Goal: Task Accomplishment & Management: Use online tool/utility

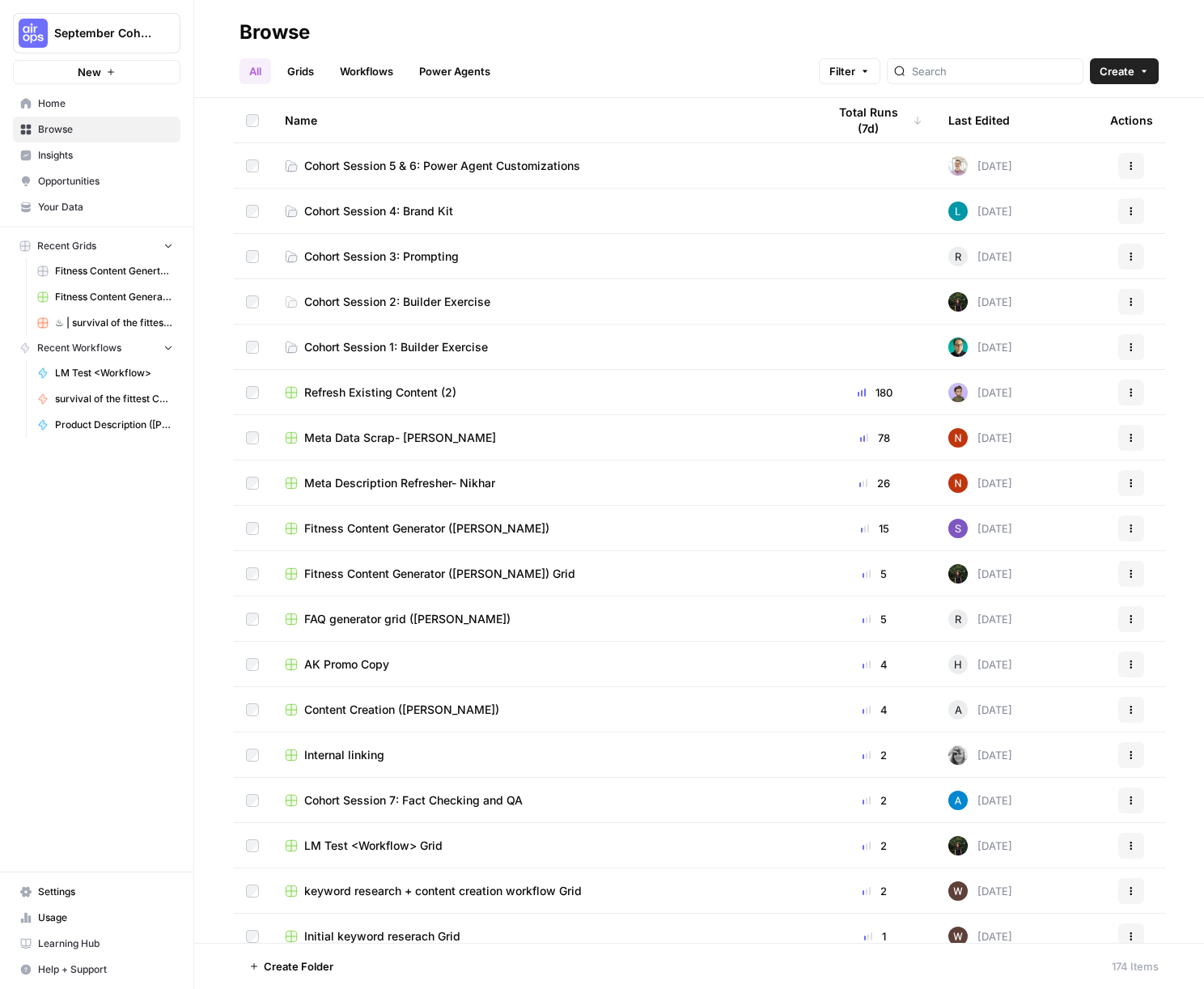
click at [1127, 71] on span "Create" at bounding box center [1117, 71] width 35 height 16
click at [1070, 135] on span "Grid" at bounding box center [1093, 132] width 90 height 16
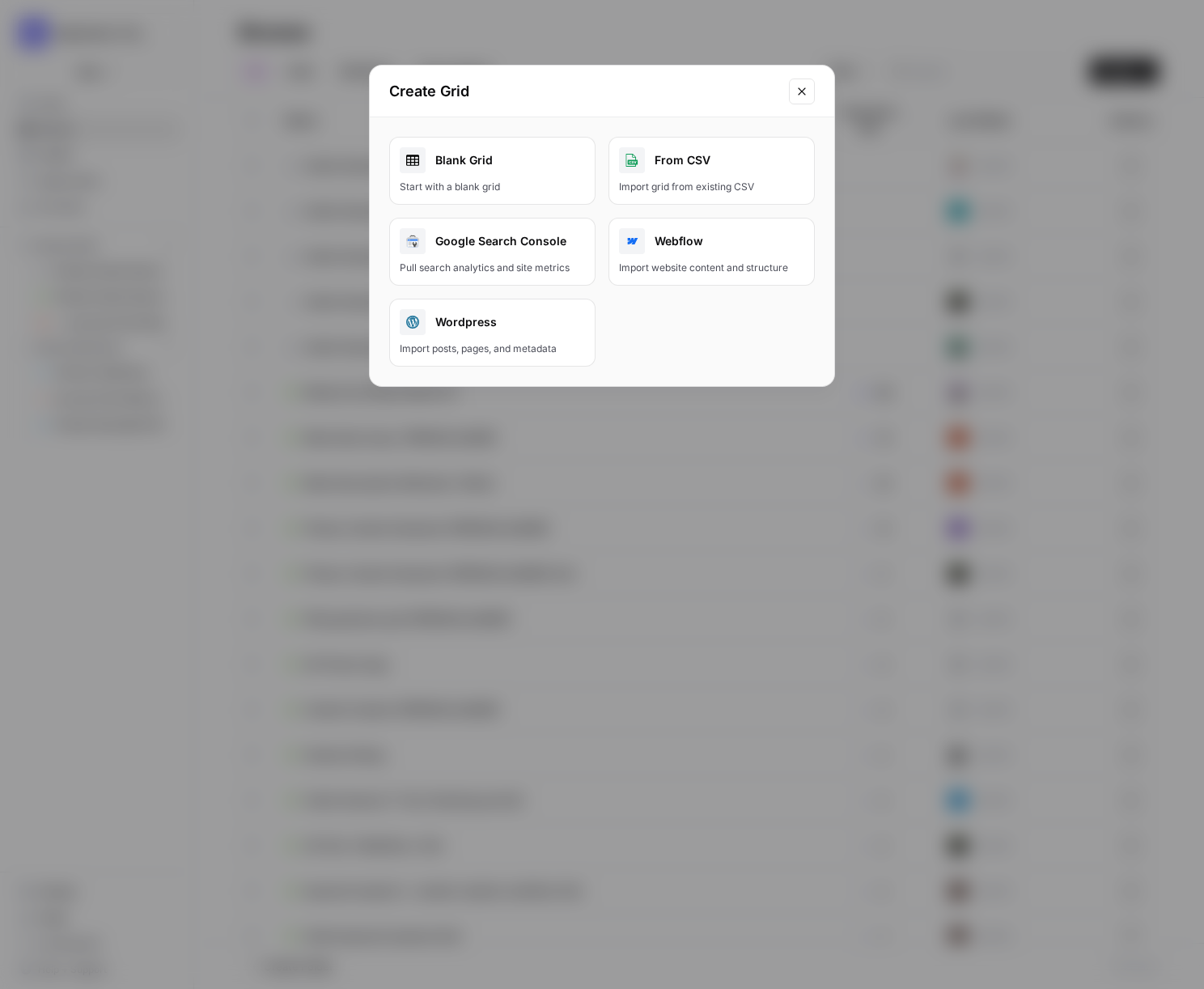
click at [489, 175] on link "Blank Grid Start with a blank grid" at bounding box center [492, 170] width 207 height 68
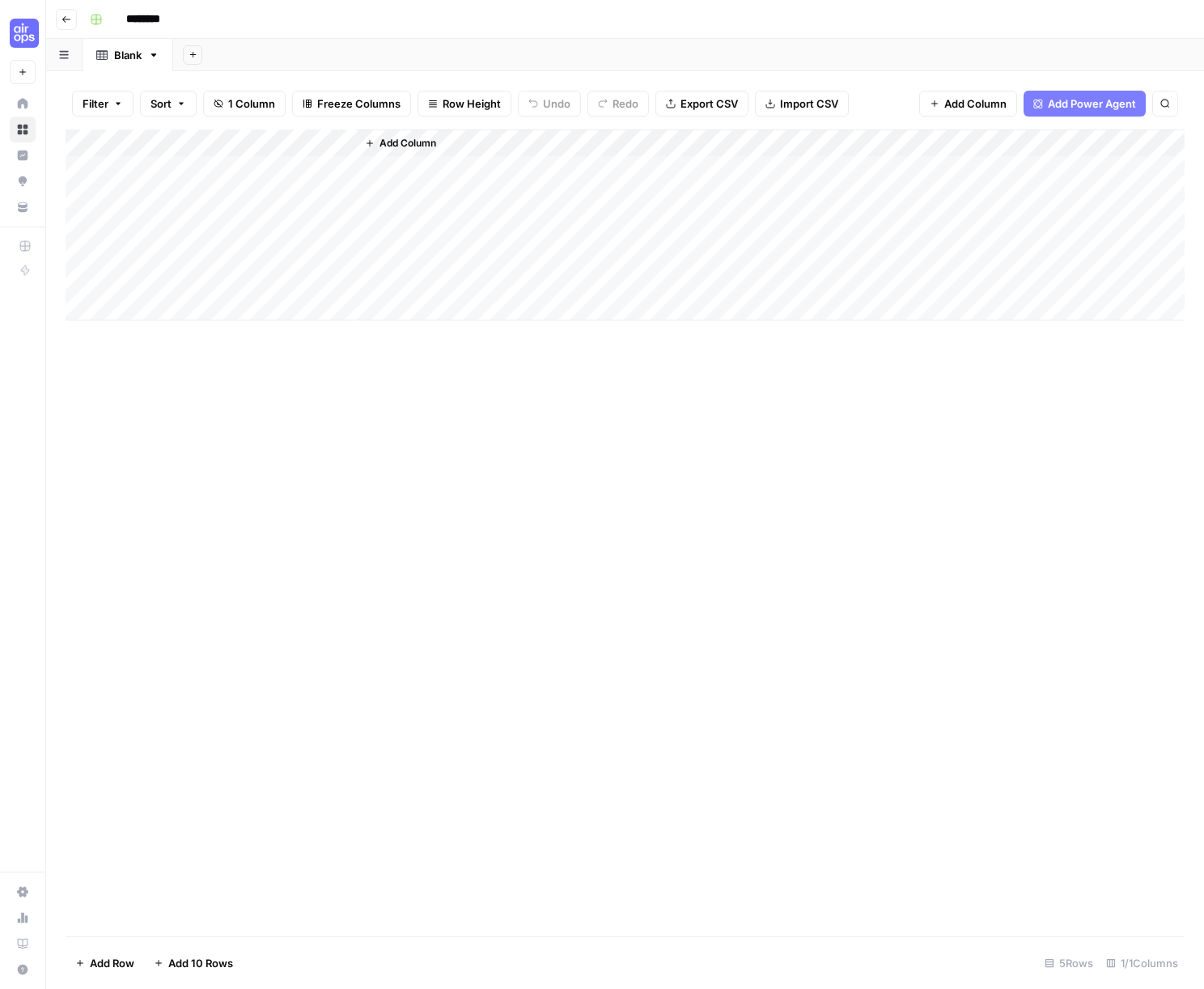
click at [158, 22] on input "********" at bounding box center [164, 19] width 90 height 26
type input "**********"
click at [202, 170] on div "Add Column" at bounding box center [625, 225] width 1119 height 191
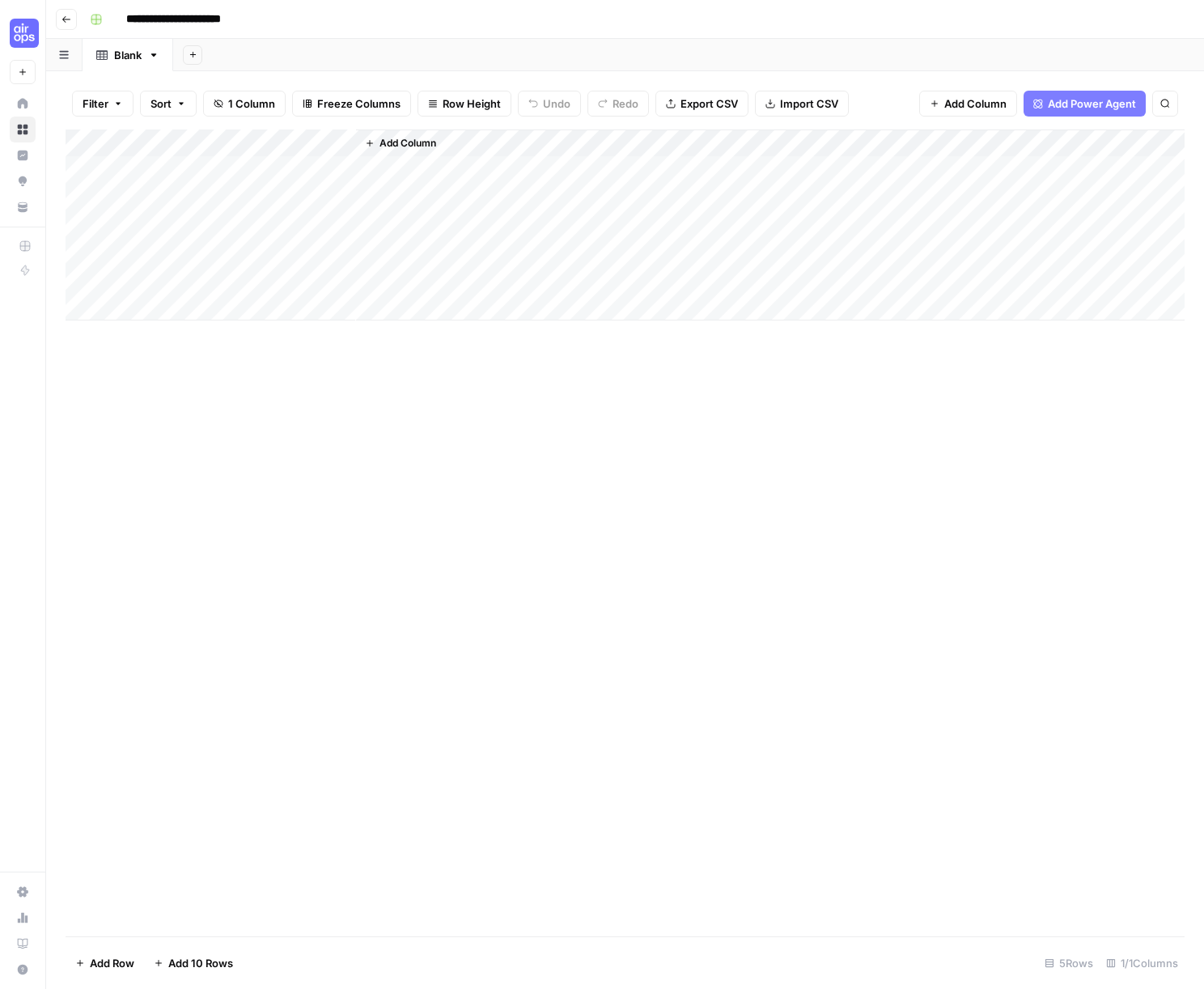
click at [159, 147] on div "Add Column" at bounding box center [625, 225] width 1119 height 191
click at [168, 185] on input "Title" at bounding box center [218, 182] width 164 height 16
type input "Topic"
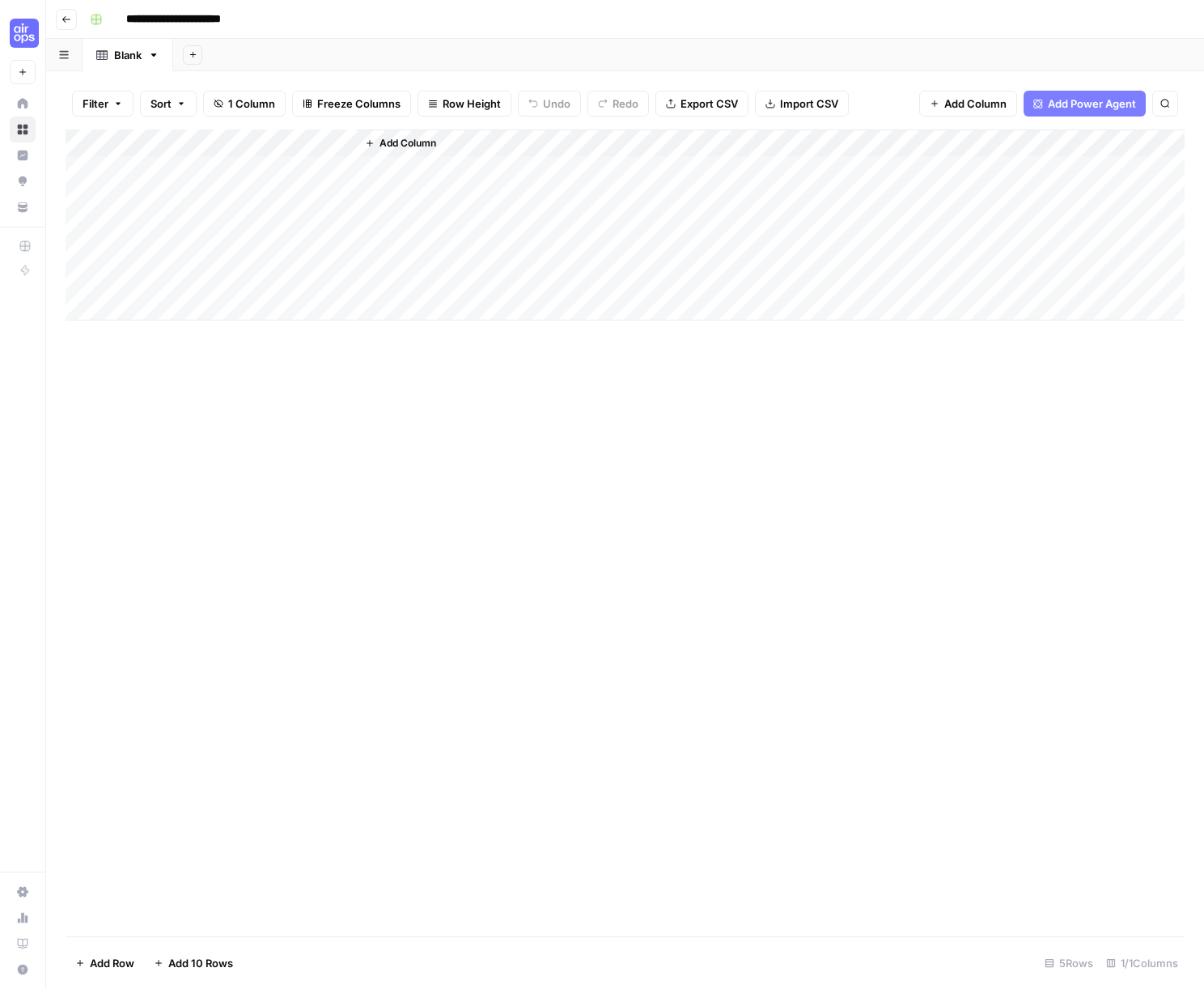
click at [420, 146] on span "Add Column" at bounding box center [407, 142] width 57 height 14
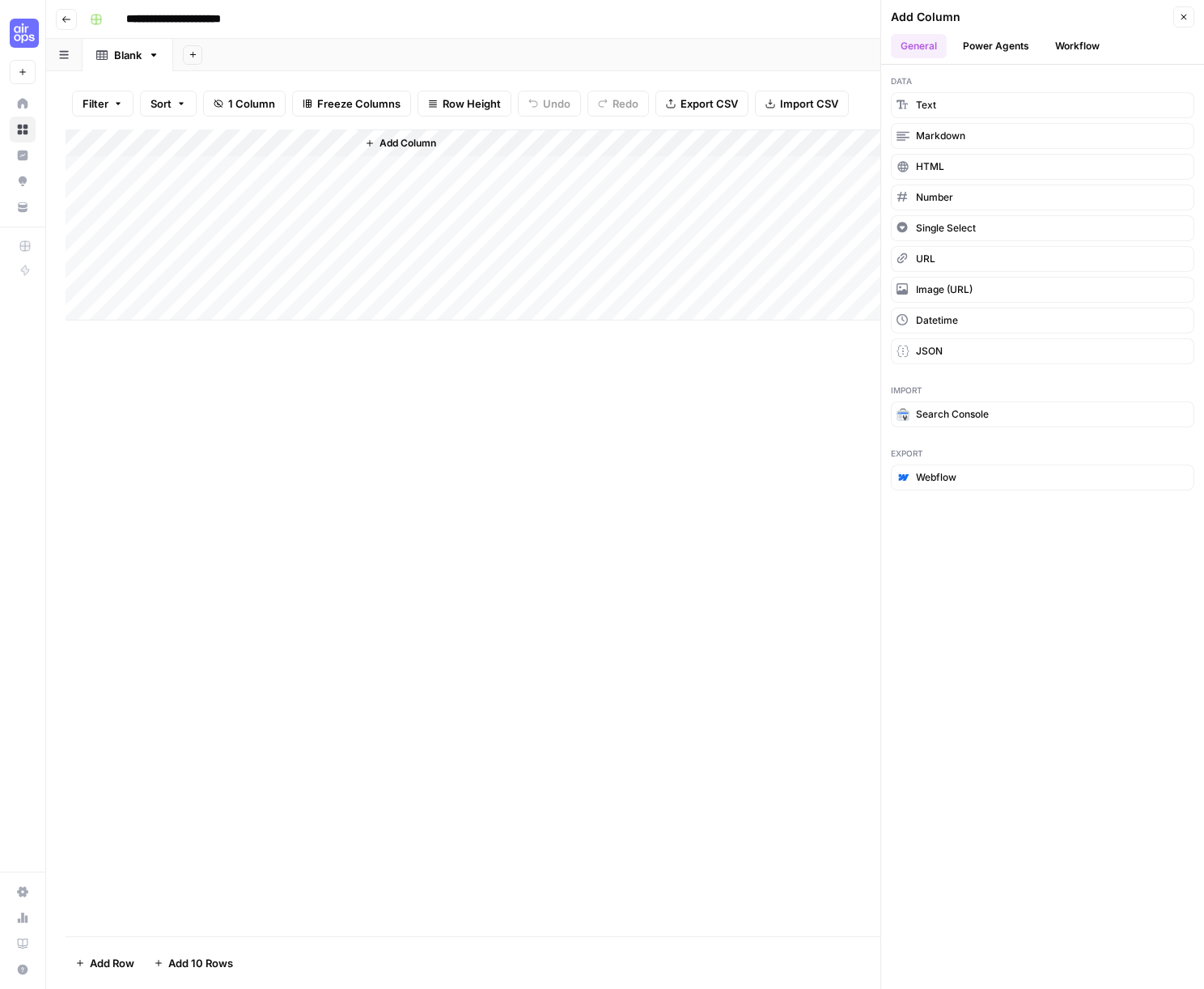
click at [377, 143] on button "Add Column" at bounding box center [401, 143] width 85 height 21
click at [1007, 46] on button "Power Agents" at bounding box center [995, 45] width 86 height 24
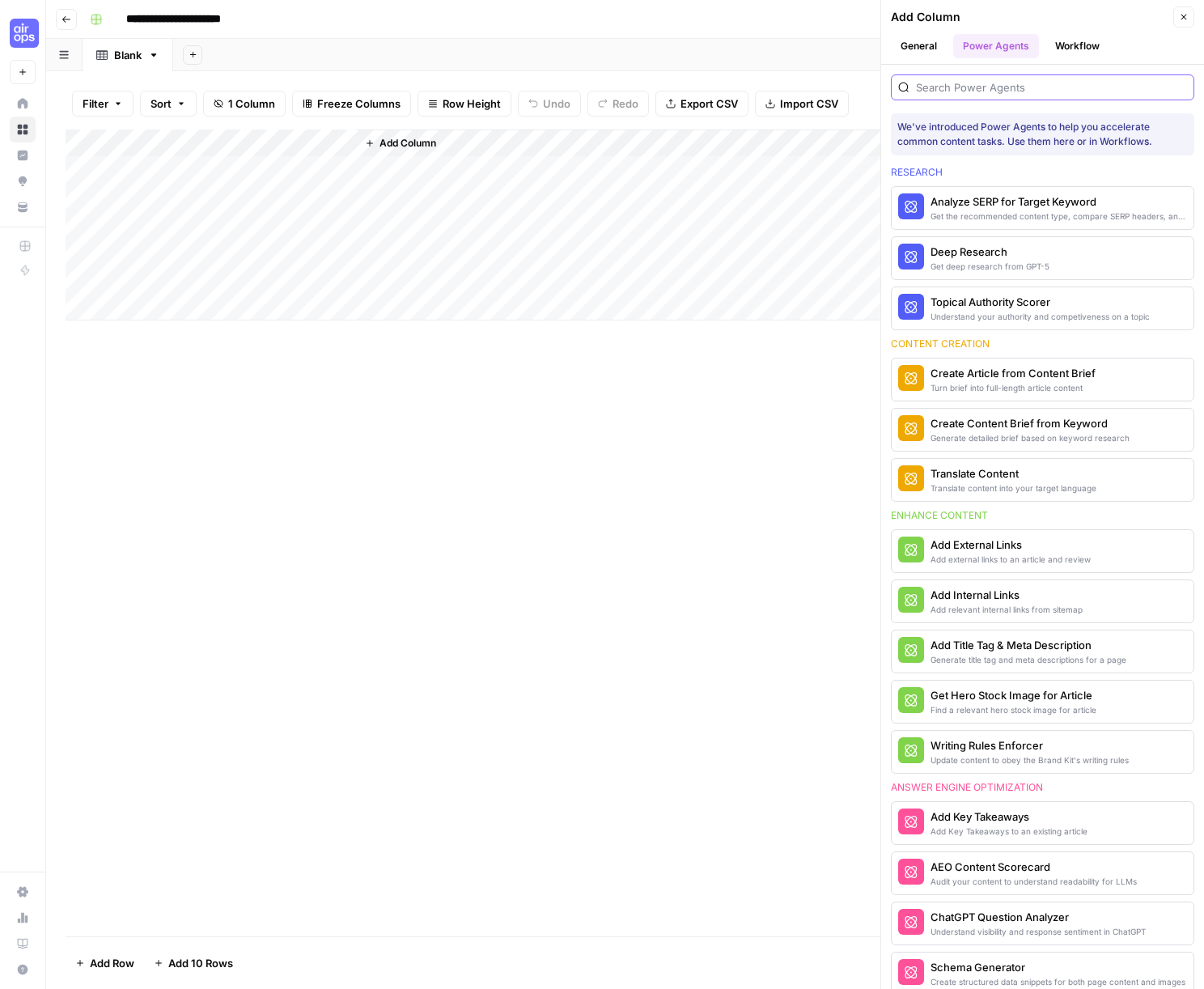
click at [988, 87] on input "search" at bounding box center [1051, 87] width 271 height 16
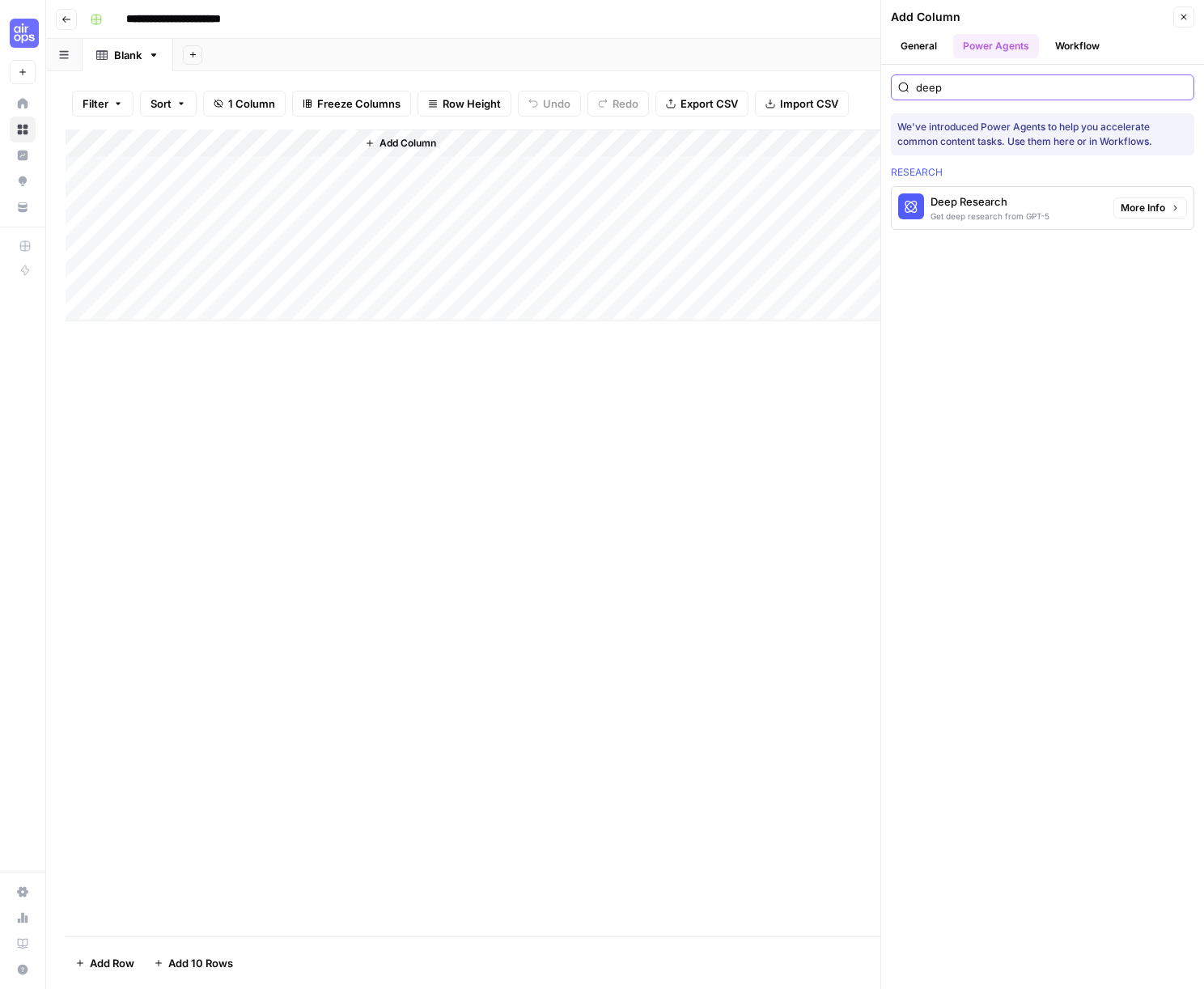
type input "deep"
click at [1012, 204] on div "Deep Research" at bounding box center [990, 201] width 119 height 16
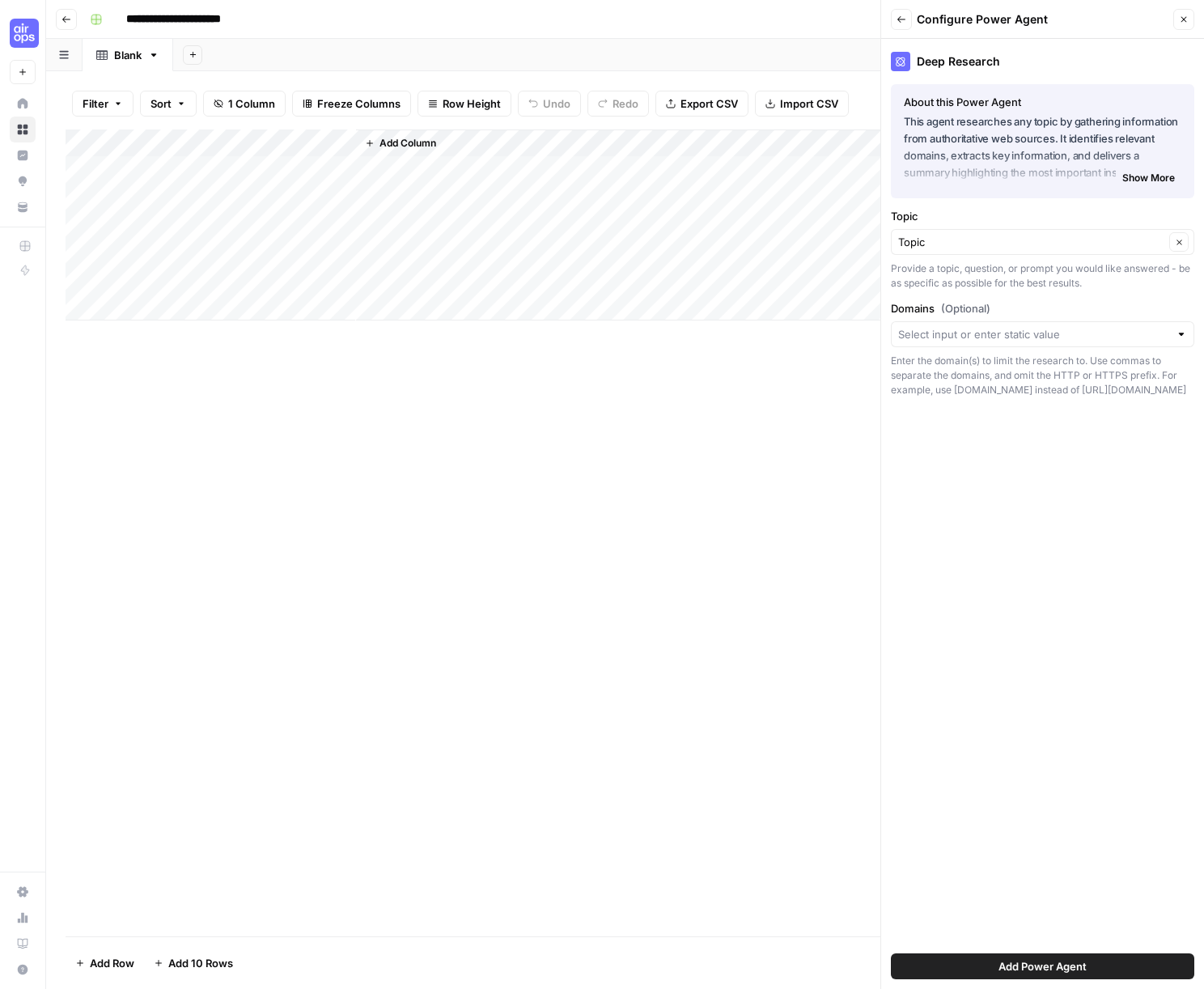
click at [1011, 855] on div "Deep Research About this Power Agent This agent researches any topic by gatheri…" at bounding box center [1043, 513] width 323 height 951
click at [1058, 961] on span "Add Power Agent" at bounding box center [1043, 966] width 88 height 16
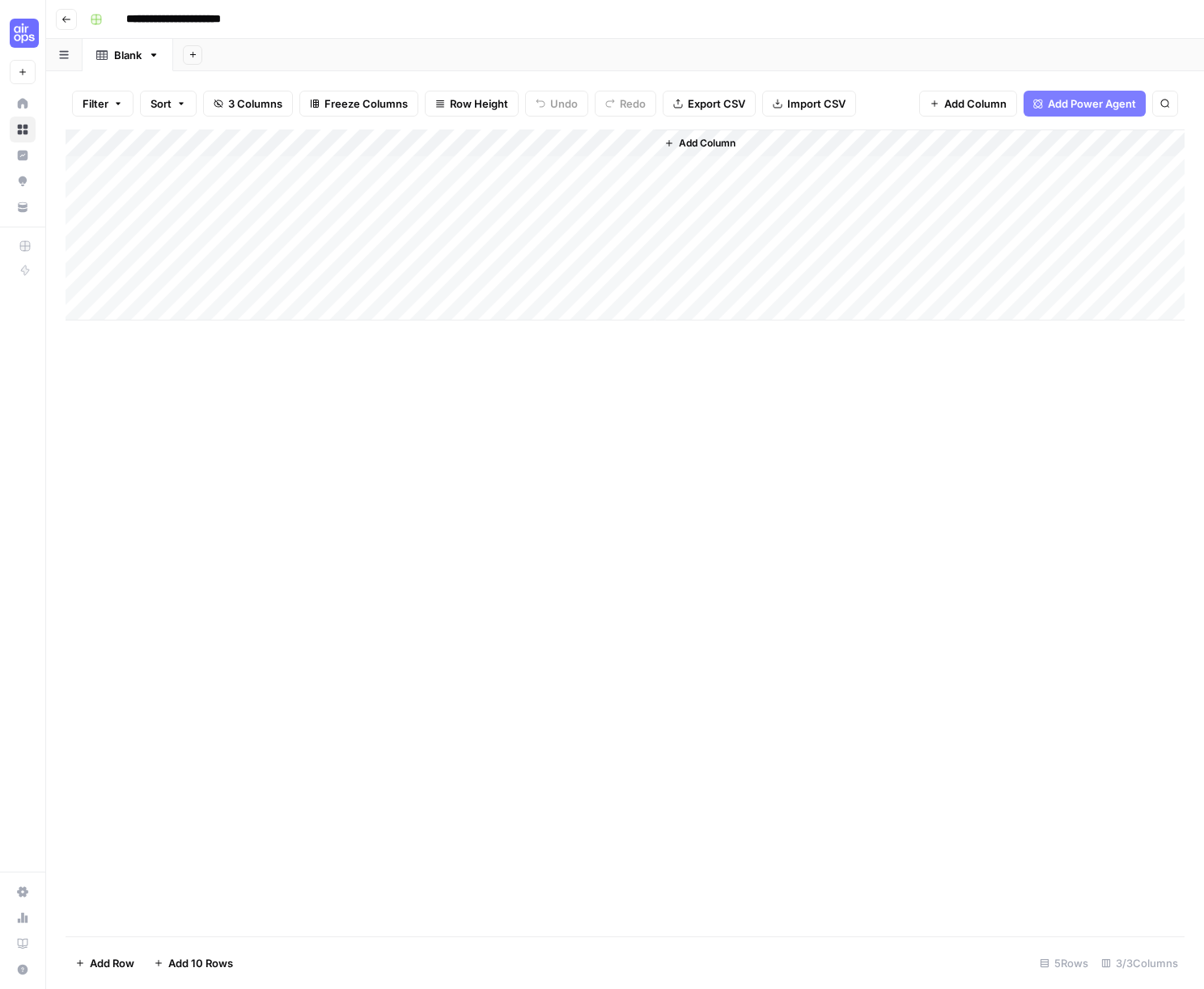
click at [247, 170] on div "Add Column" at bounding box center [625, 225] width 1119 height 191
type textarea "**********"
click at [180, 194] on div "Add Column" at bounding box center [625, 225] width 1119 height 191
type textarea "**********"
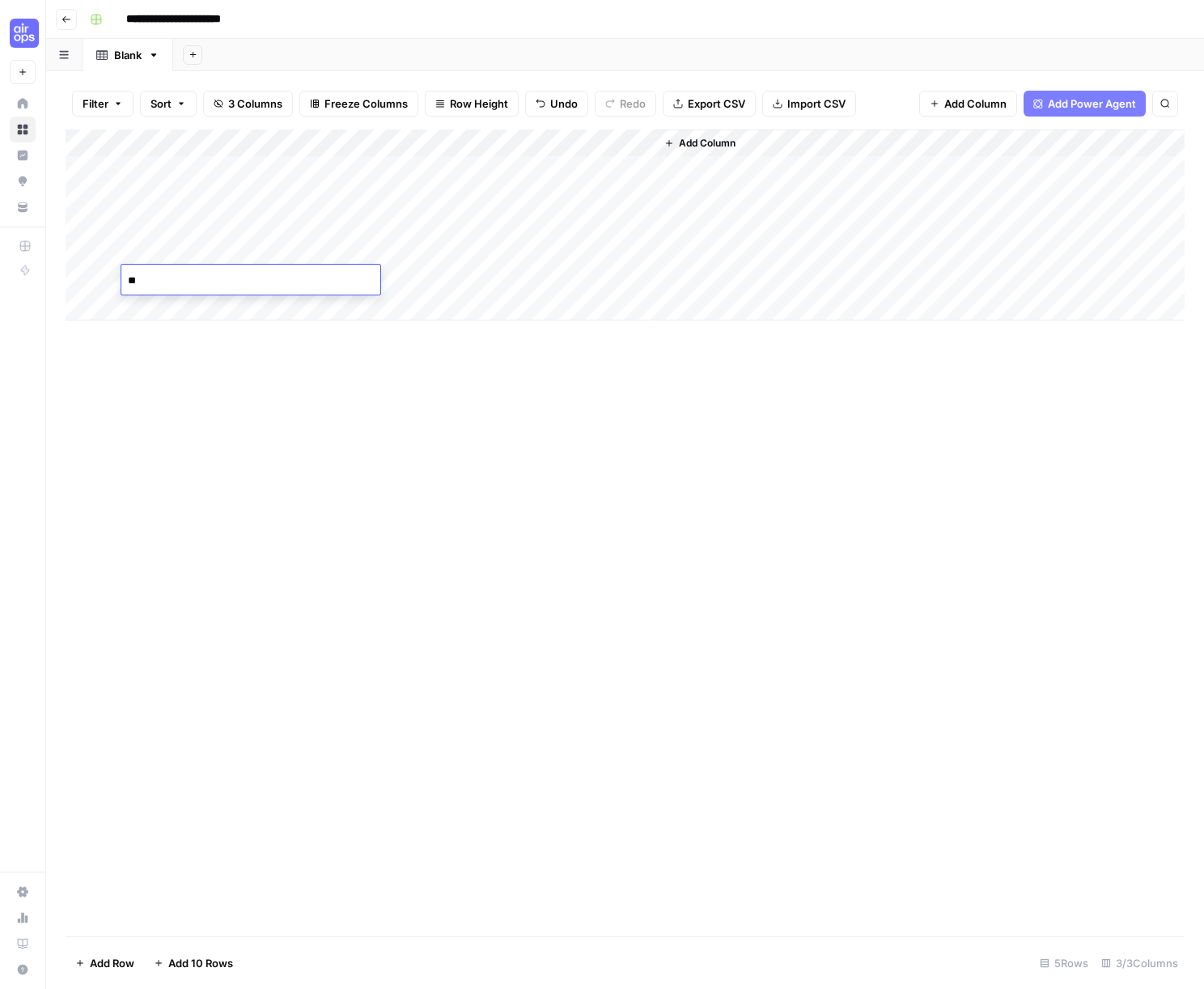
type textarea "*"
type textarea "**********"
click at [170, 246] on div "Add Column" at bounding box center [625, 225] width 1119 height 191
type textarea "**********"
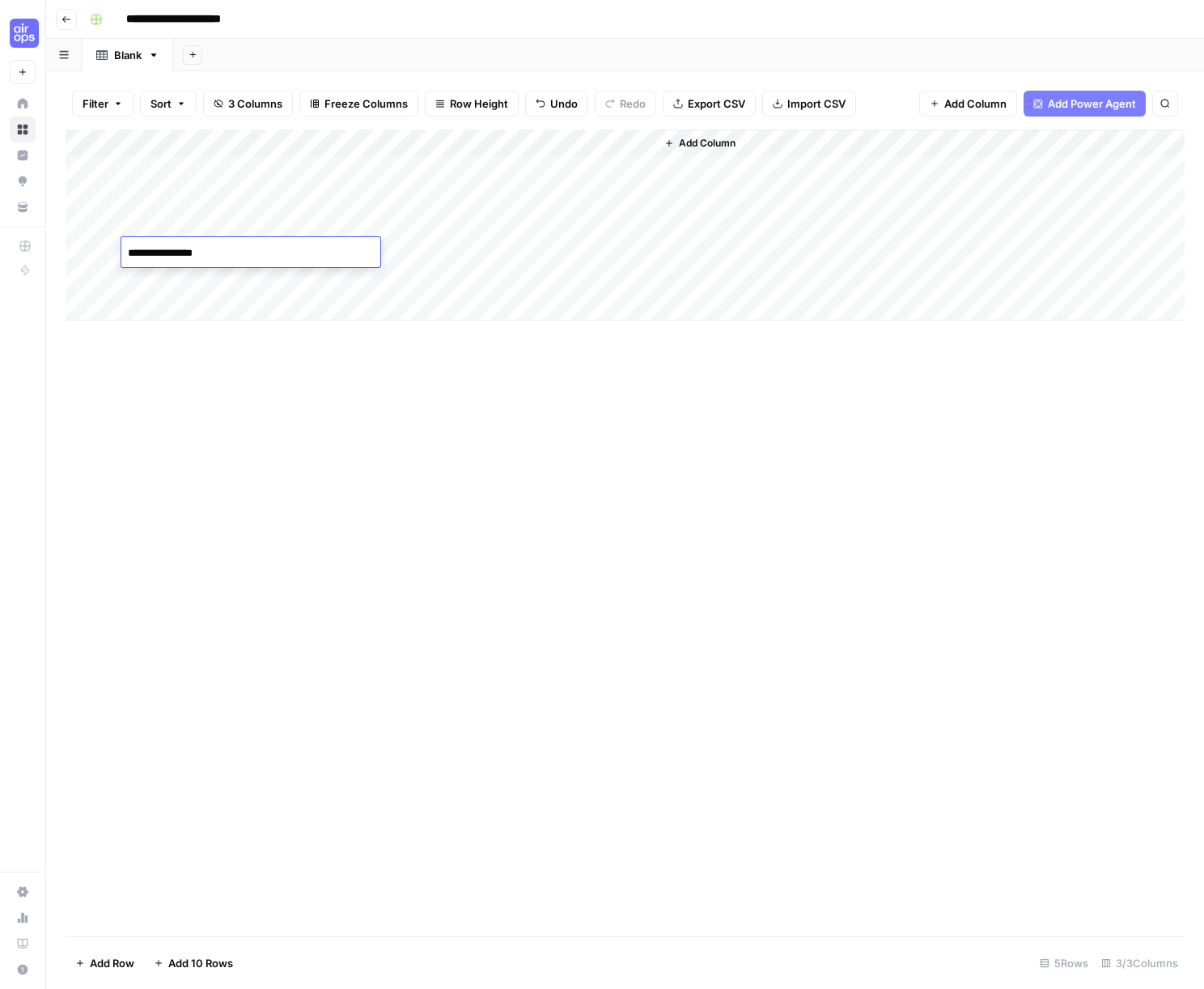
click at [241, 369] on div "Add Column" at bounding box center [625, 533] width 1119 height 807
click at [425, 354] on div "Add Column" at bounding box center [625, 533] width 1119 height 807
click at [494, 143] on div "Add Column" at bounding box center [625, 225] width 1119 height 191
click at [551, 178] on span "All Rows" at bounding box center [553, 180] width 102 height 16
click at [648, 145] on div "Add Column" at bounding box center [625, 225] width 1119 height 191
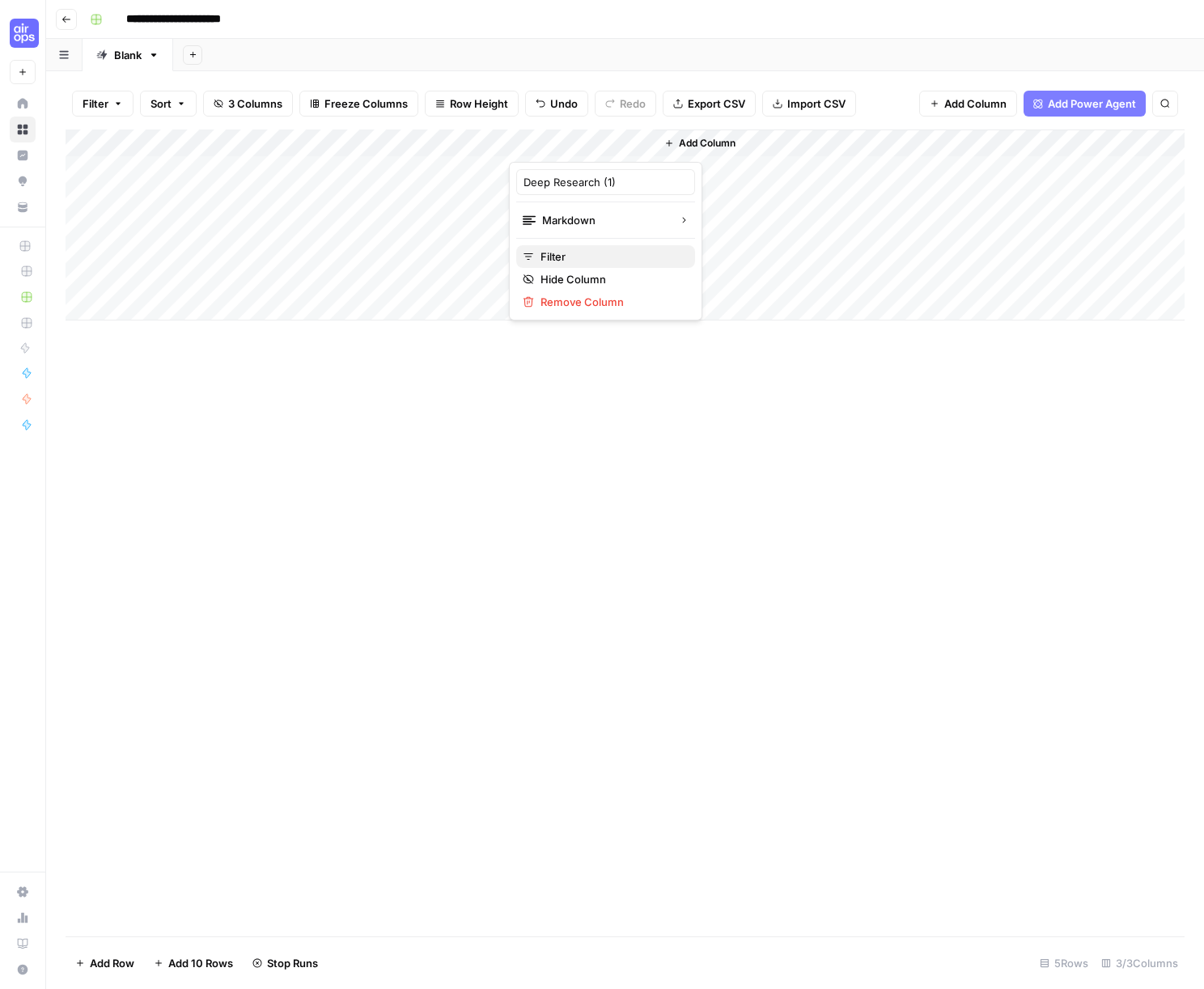
click at [573, 260] on span "Filter" at bounding box center [610, 257] width 141 height 16
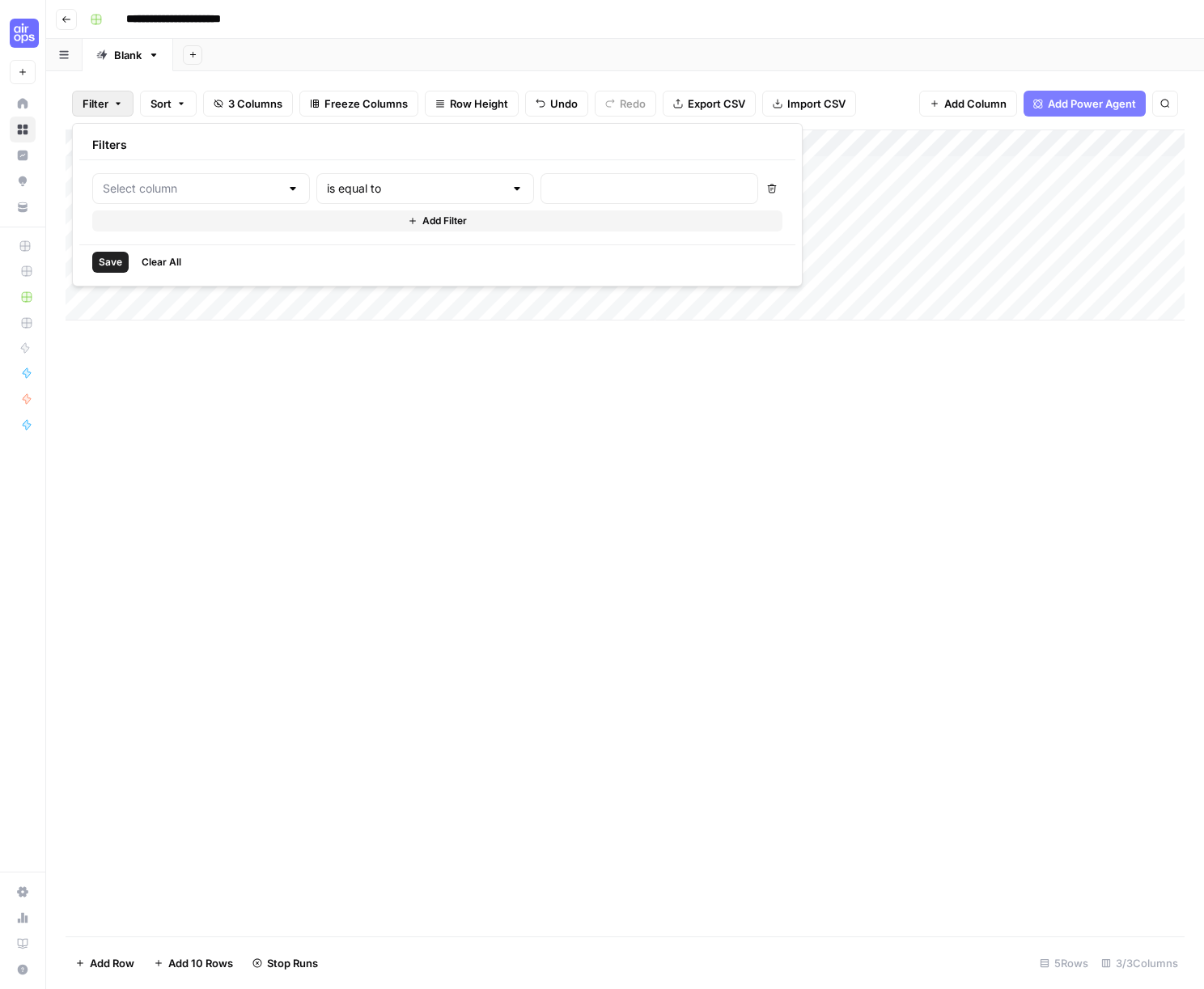
type input "Deep Research (1)"
click at [381, 214] on button "Add Filter" at bounding box center [466, 221] width 749 height 21
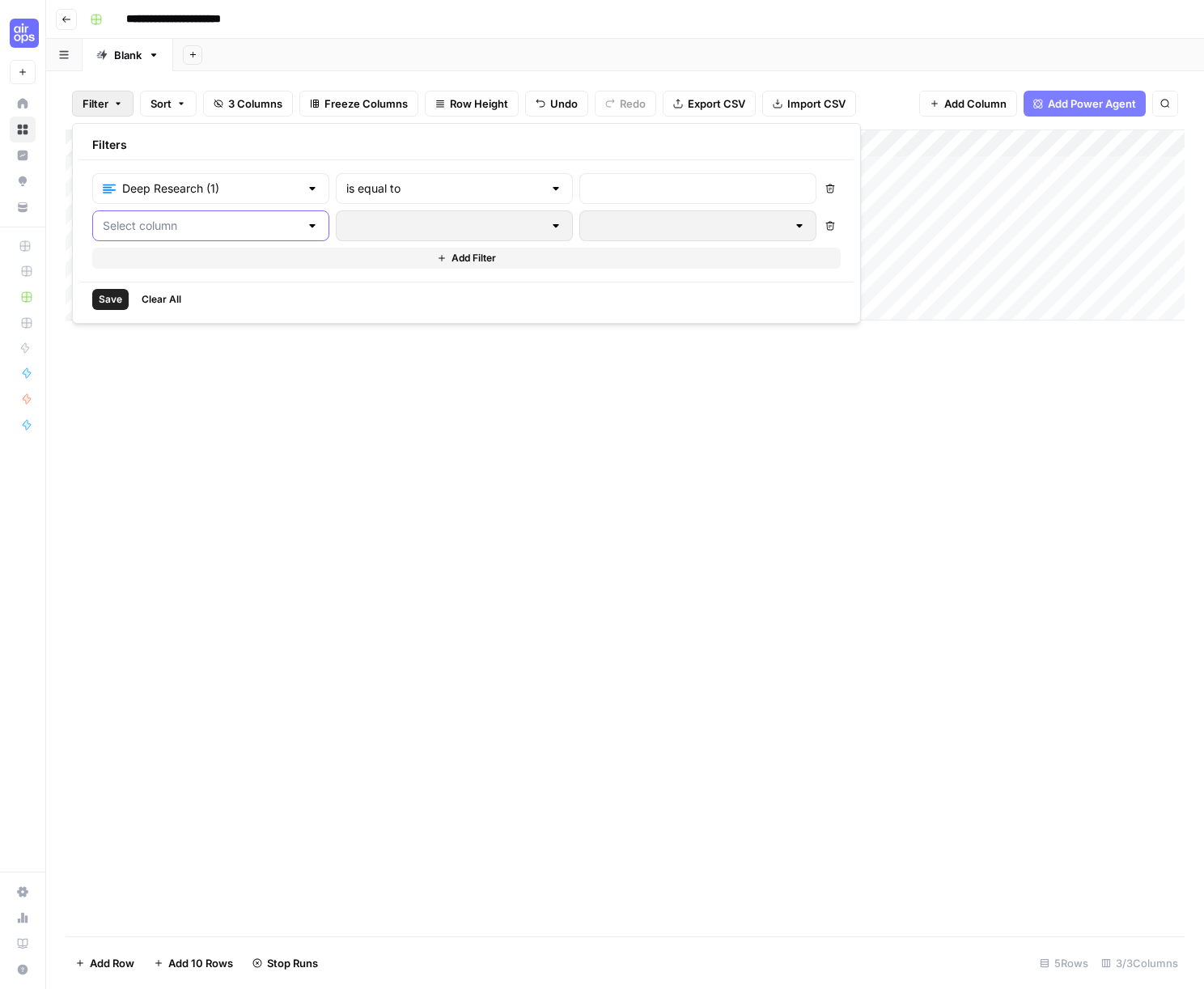
click at [247, 227] on input "text" at bounding box center [201, 226] width 197 height 16
click at [519, 387] on div "Add Column" at bounding box center [625, 533] width 1119 height 807
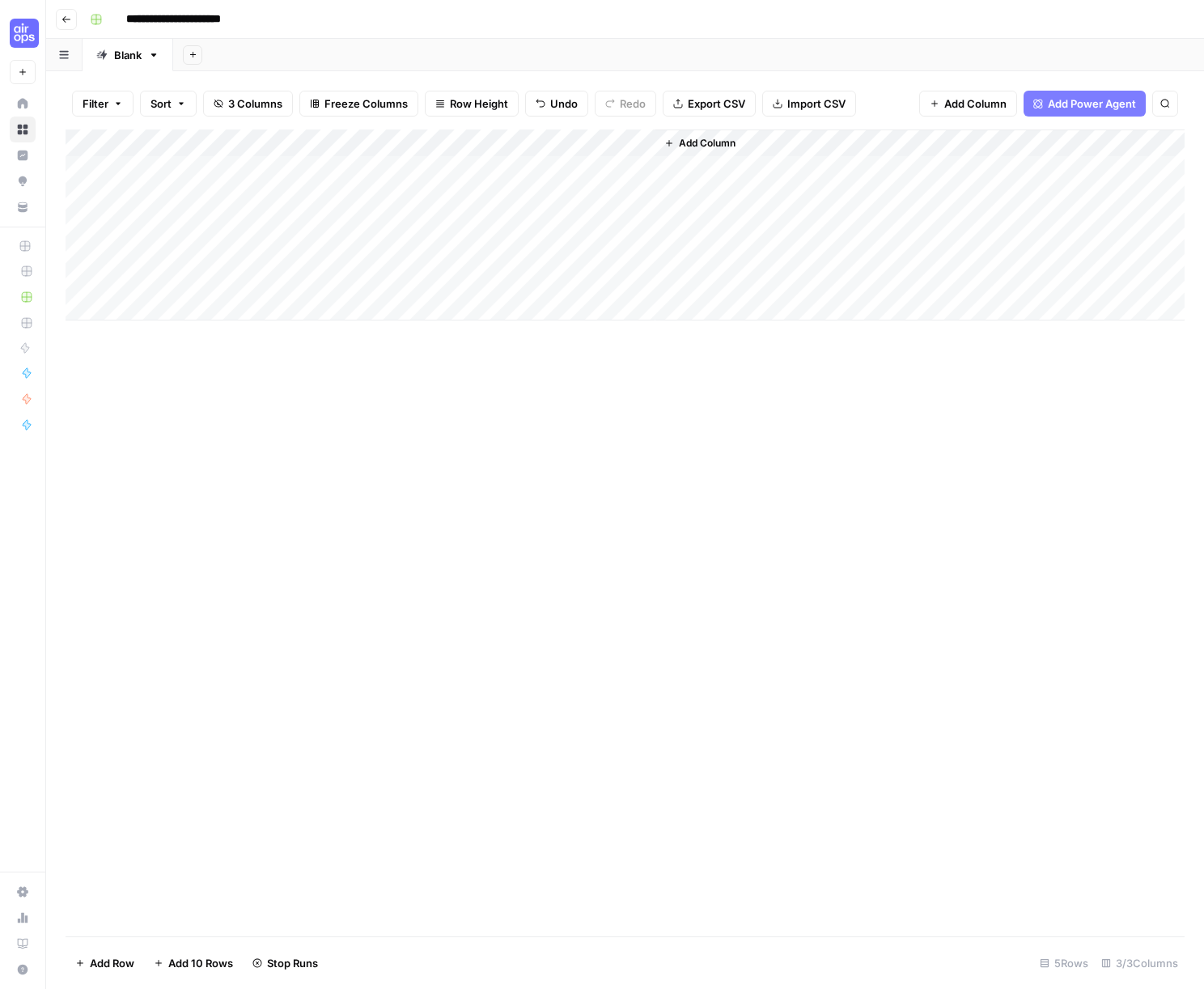
click at [475, 146] on div "Add Column" at bounding box center [625, 225] width 1119 height 191
click at [567, 378] on div "Add Column" at bounding box center [625, 533] width 1119 height 807
click at [474, 141] on div "Add Column" at bounding box center [625, 225] width 1119 height 191
type input "Deep Research"
click at [602, 438] on div "Add Column" at bounding box center [625, 533] width 1119 height 807
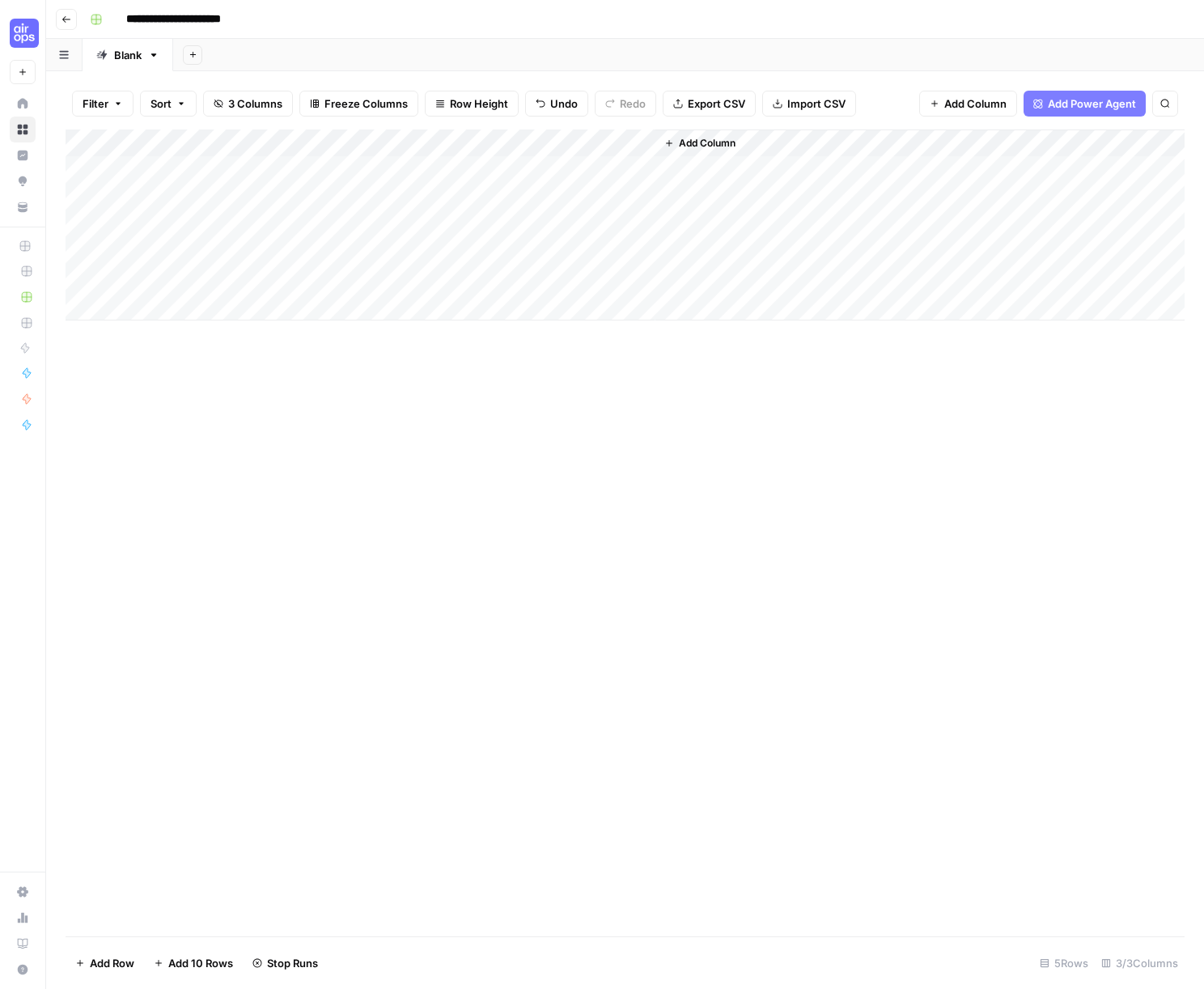
click at [638, 144] on div "Add Column" at bounding box center [625, 225] width 1119 height 191
click at [428, 511] on div "Add Column" at bounding box center [625, 533] width 1119 height 807
click at [454, 507] on div "Add Column" at bounding box center [625, 533] width 1119 height 807
